Goal: Information Seeking & Learning: Learn about a topic

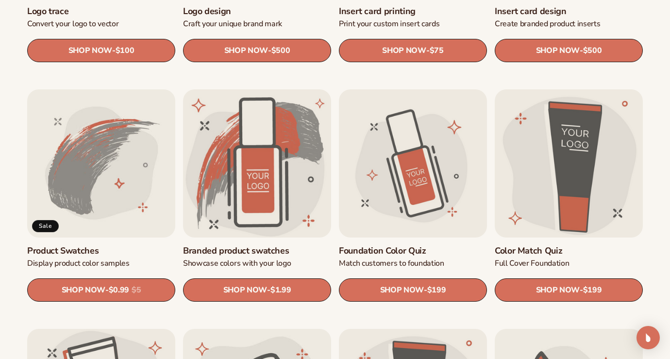
scroll to position [487, 0]
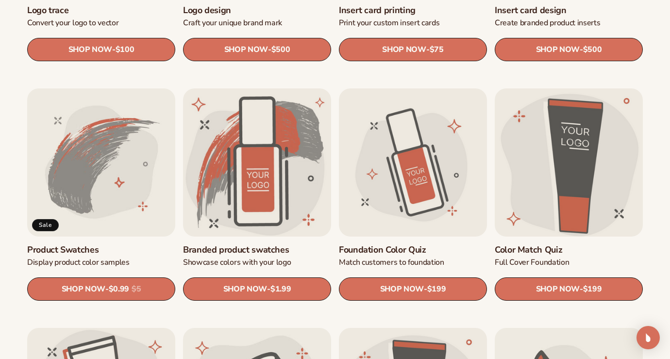
click at [563, 244] on link "Color Match Quiz" at bounding box center [569, 249] width 148 height 11
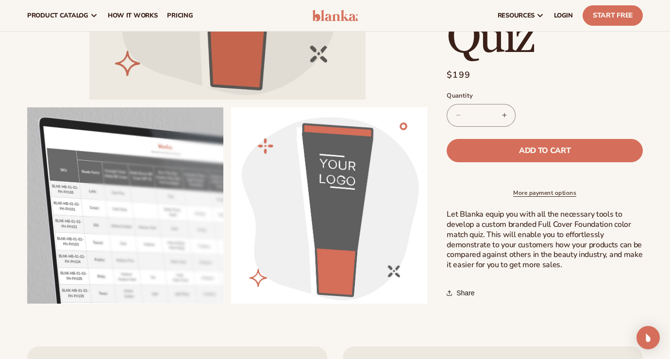
scroll to position [249, 0]
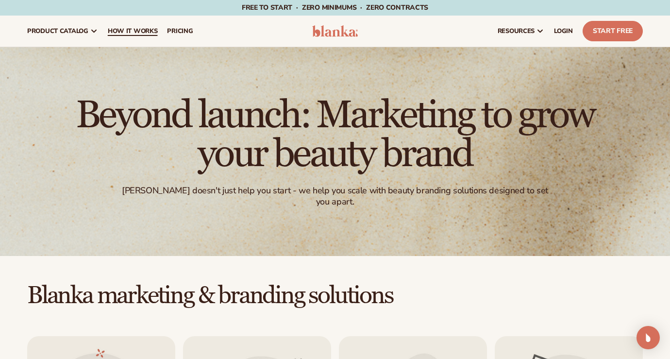
click at [128, 33] on span "How It Works" at bounding box center [133, 31] width 50 height 8
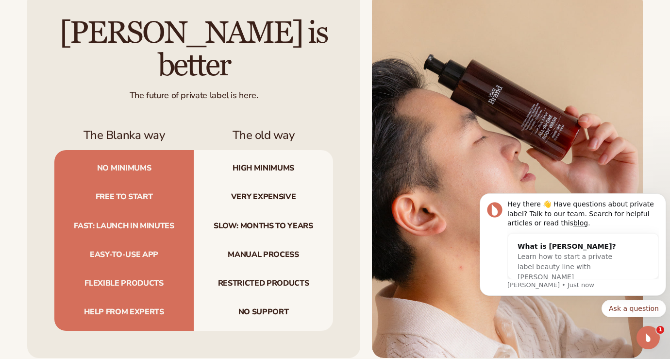
click at [648, 116] on div "Blanka is better The future of private label is here. The Blanka way The old wa…" at bounding box center [335, 174] width 670 height 368
